Goal: Transaction & Acquisition: Book appointment/travel/reservation

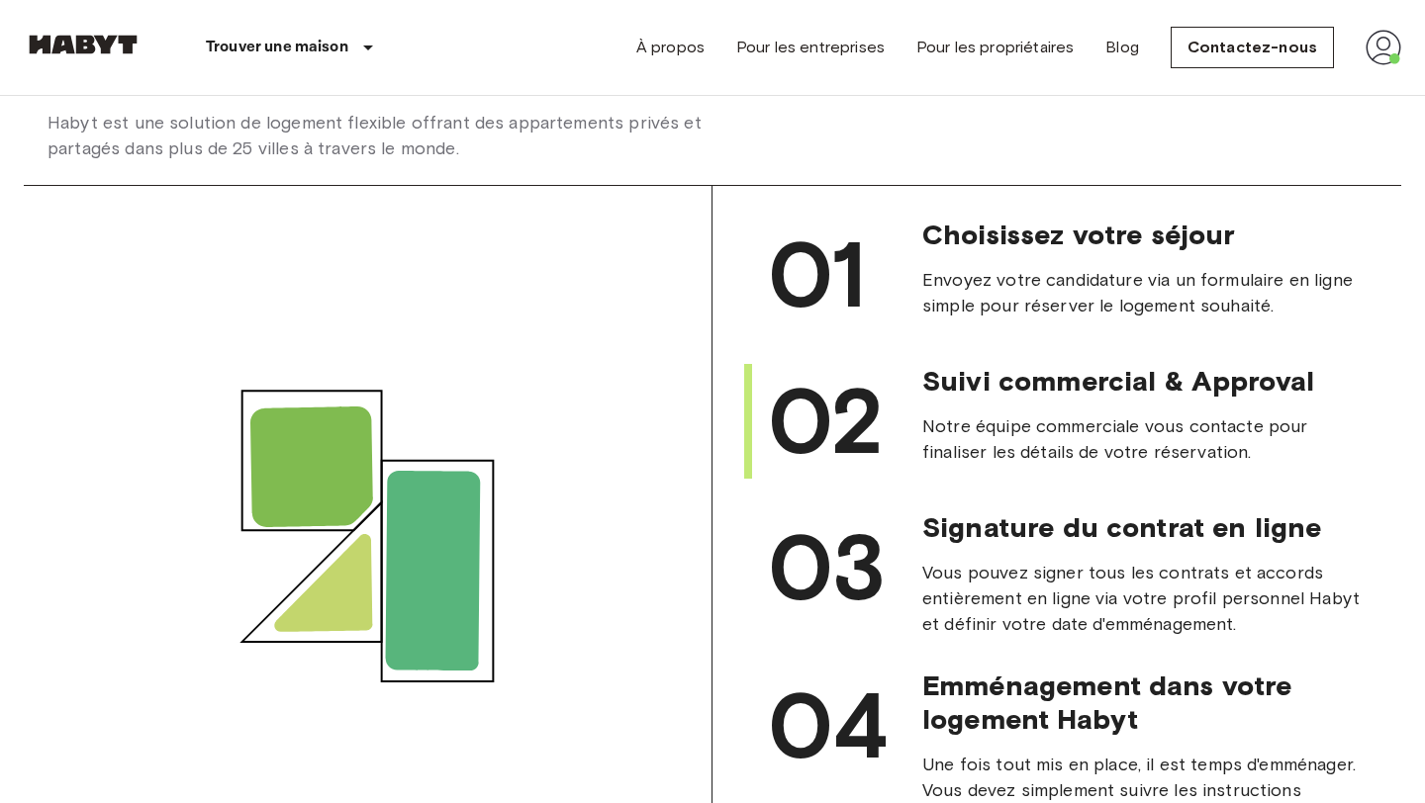
scroll to position [1902, 0]
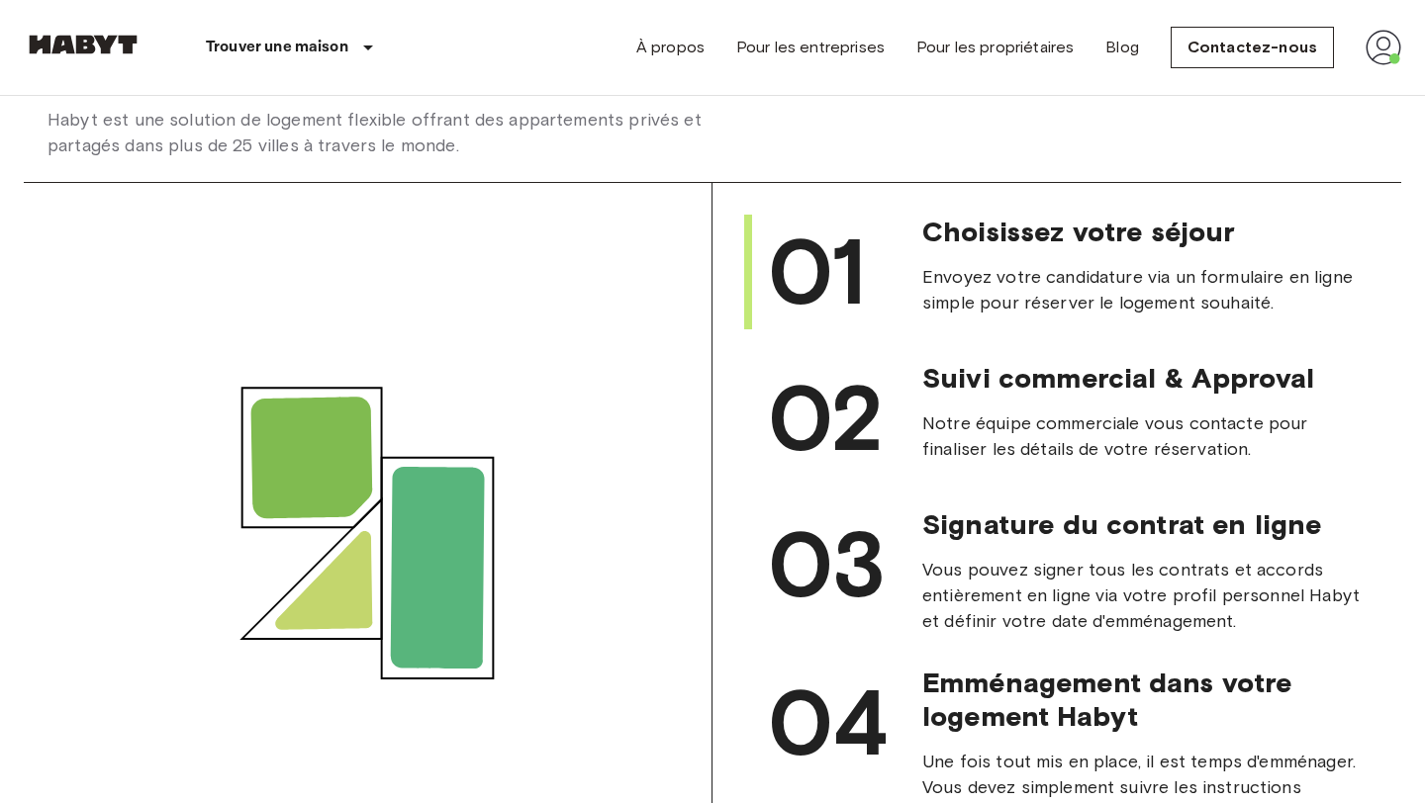
click at [844, 240] on span "01" at bounding box center [817, 272] width 98 height 111
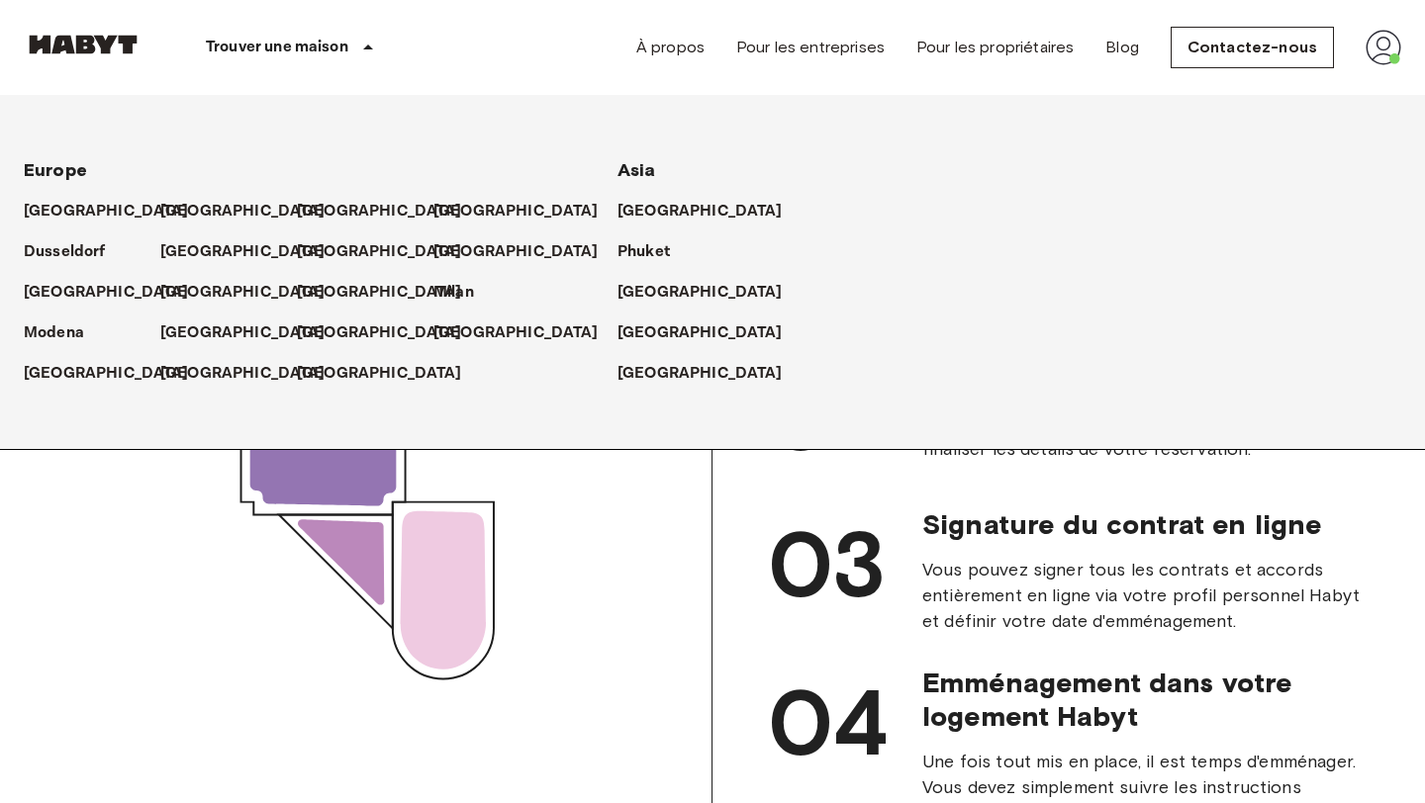
click at [303, 48] on p "Trouver une maison" at bounding box center [277, 48] width 142 height 24
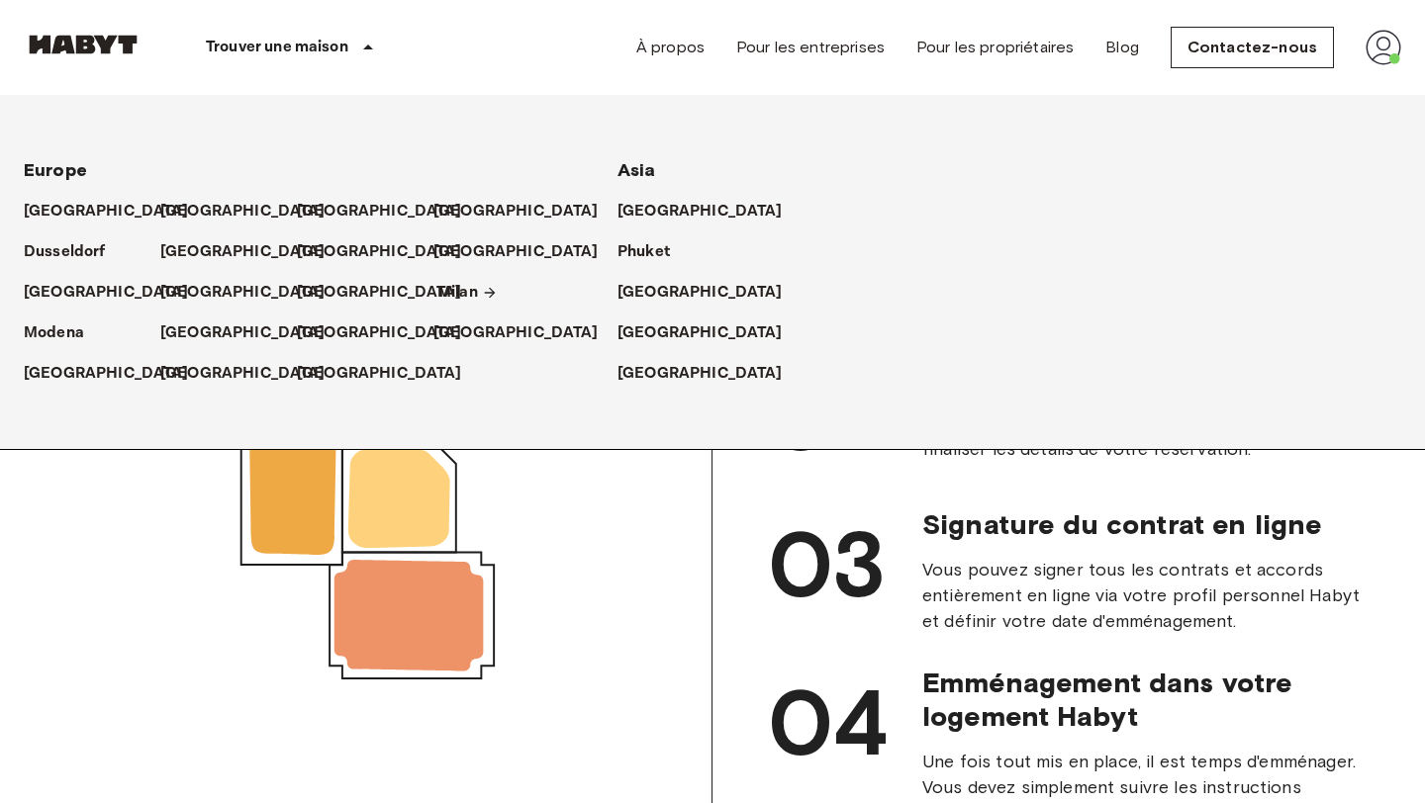
click at [452, 303] on p "Milan" at bounding box center [457, 293] width 41 height 24
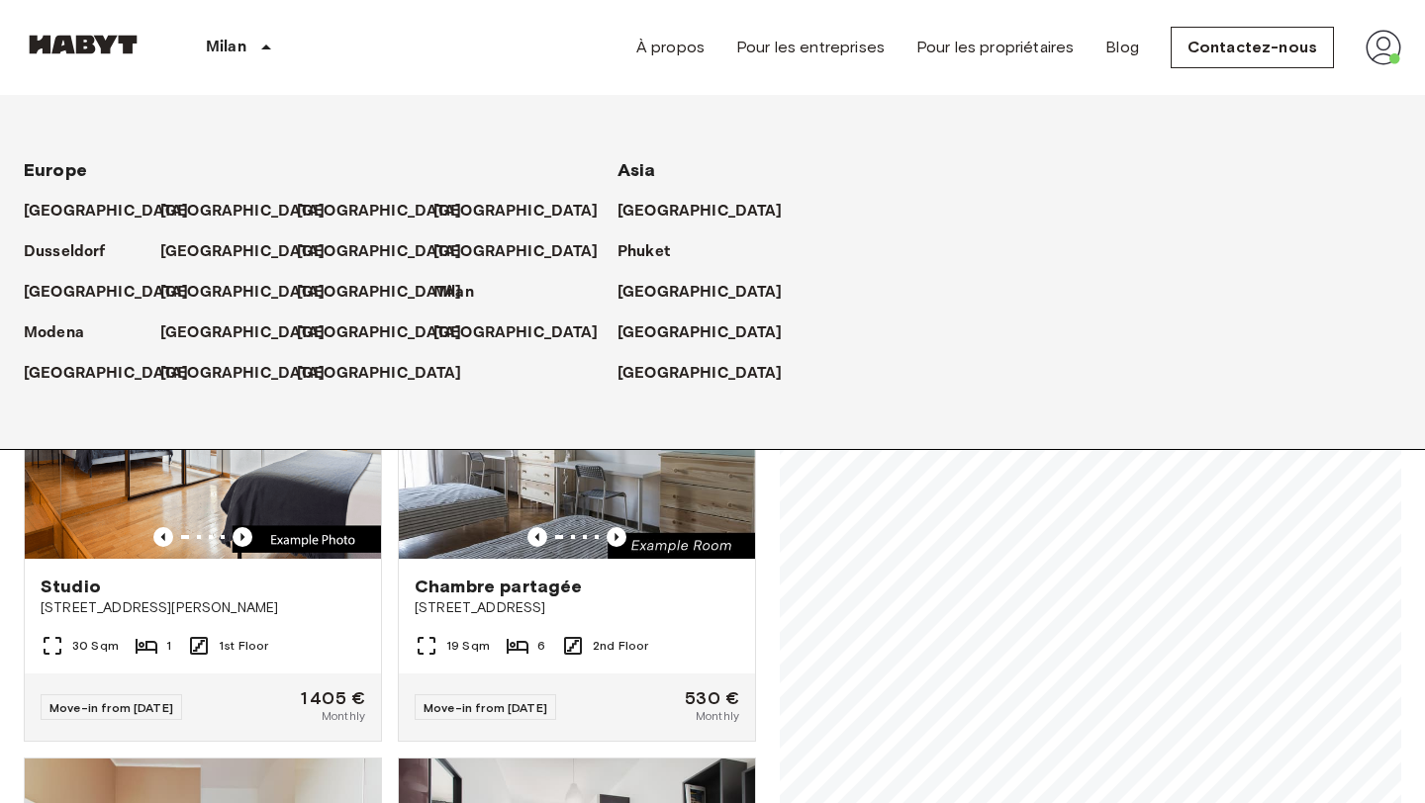
click at [773, 515] on div "Private rooms and apartments for rent in Milan Move-in date ​ Move-in date Type…" at bounding box center [712, 496] width 1377 height 708
click at [233, 46] on p "Milan" at bounding box center [226, 48] width 41 height 24
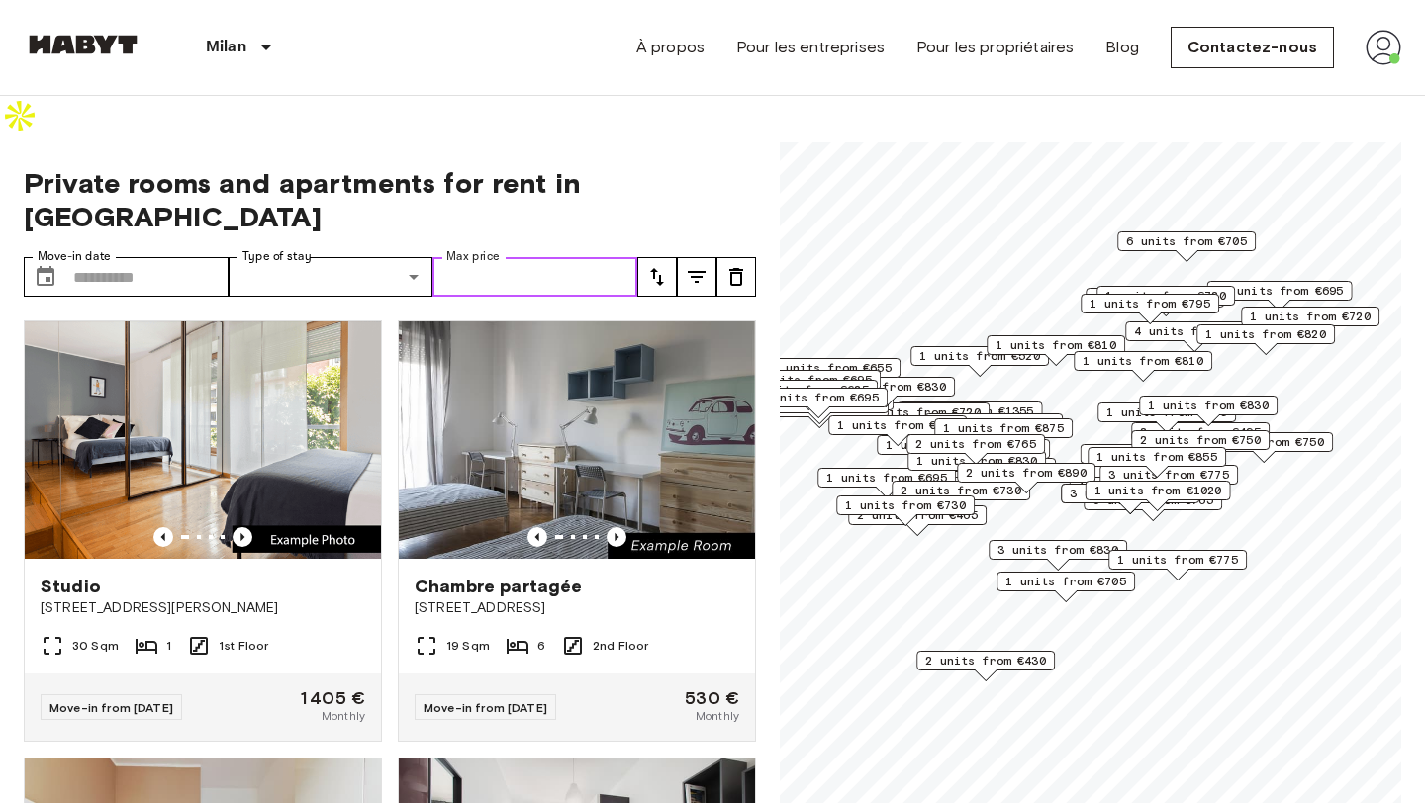
click at [517, 257] on input "Max price" at bounding box center [534, 277] width 205 height 40
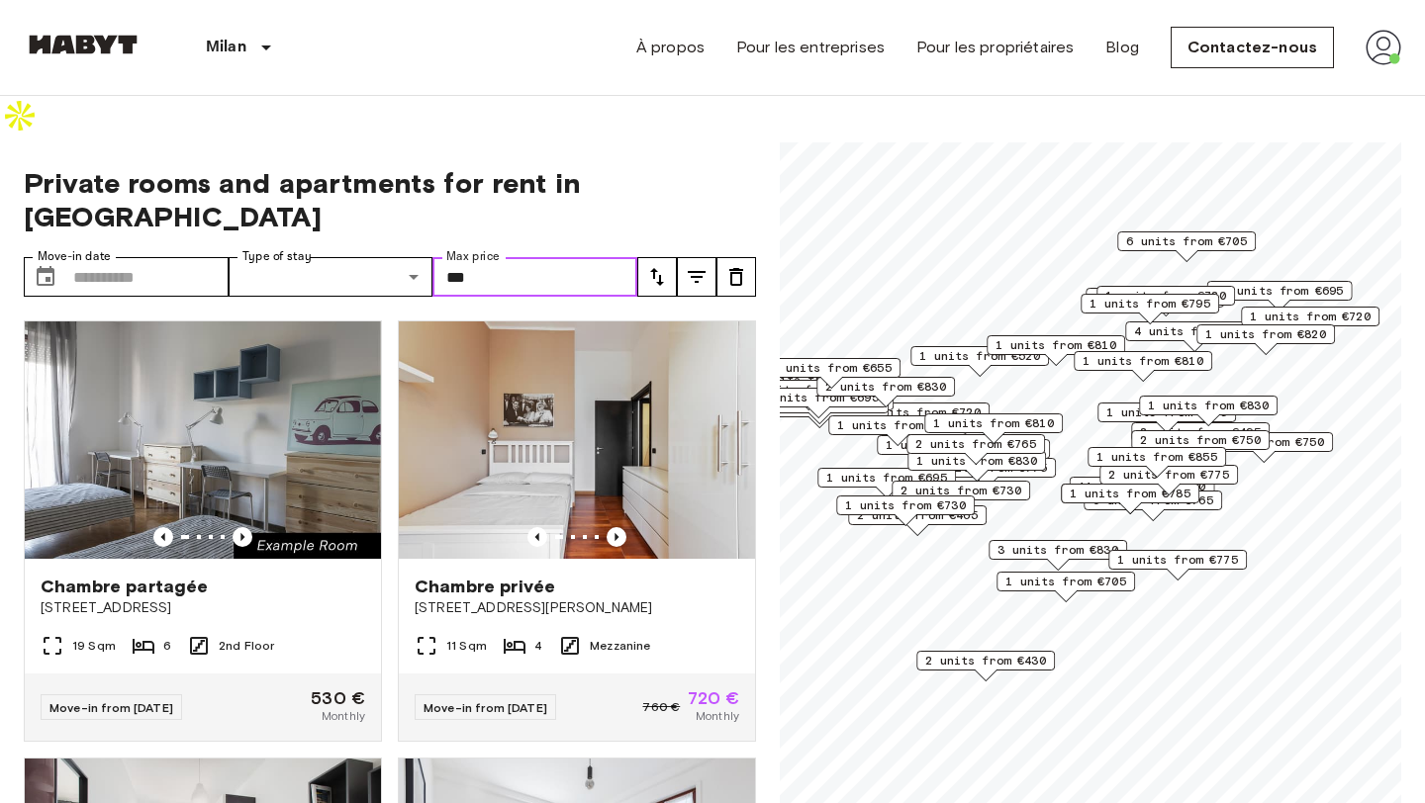
click at [1149, 484] on div "1 units from €785" at bounding box center [1130, 499] width 139 height 31
click at [1219, 447] on div "1 units from €855" at bounding box center [1156, 462] width 139 height 31
type input "***"
click at [1192, 447] on div "1 units from €855" at bounding box center [1156, 462] width 139 height 31
click at [1158, 448] on span "1 units from €855" at bounding box center [1156, 457] width 121 height 18
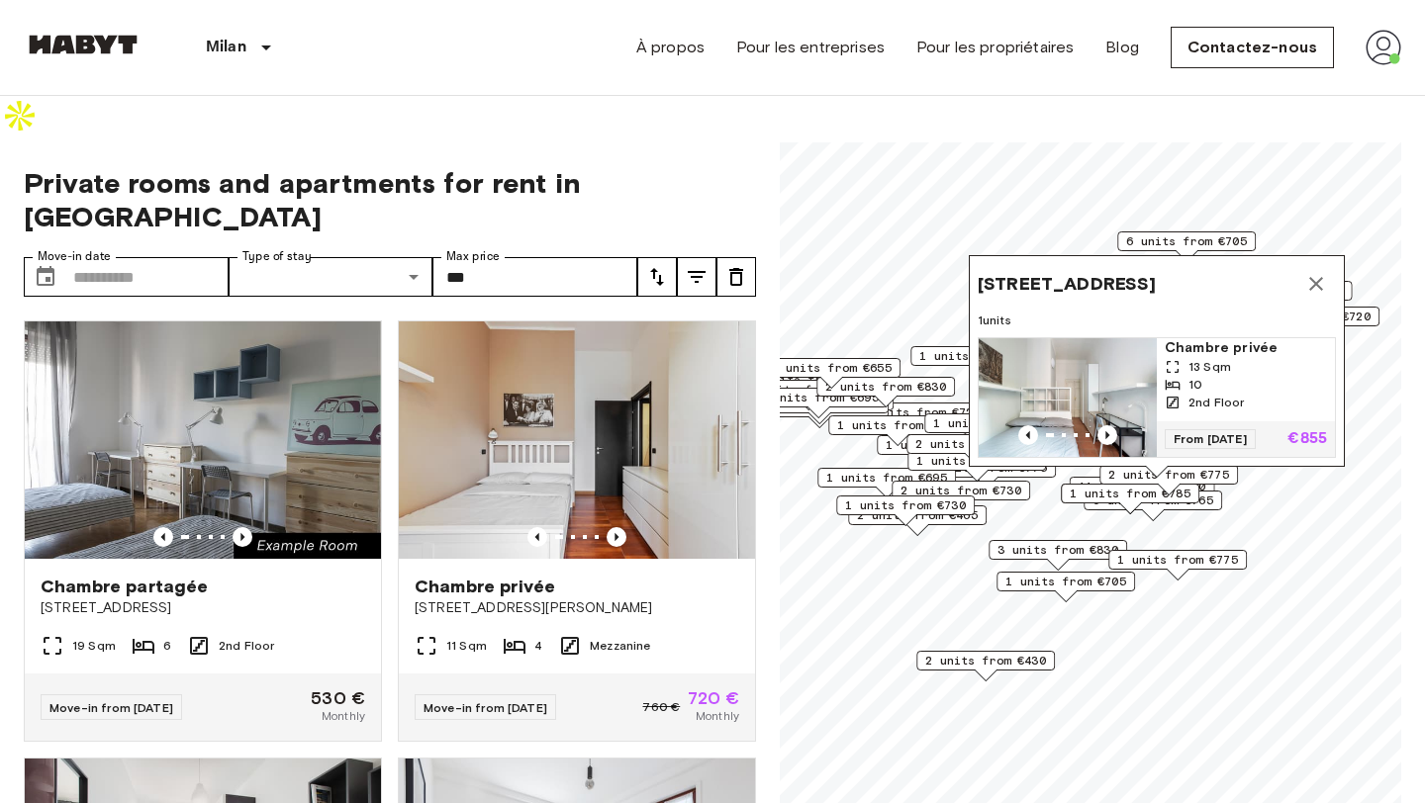
click at [1183, 465] on div "2 units from €775" at bounding box center [1168, 480] width 139 height 31
click at [1176, 484] on div "Map marker" at bounding box center [1168, 490] width 24 height 12
click at [1121, 426] on div "Via Podgora 10, 20122 Milano, IT 1 units Chambre privée 13 Sqm 10 2nd Floor Fro…" at bounding box center [1157, 366] width 376 height 223
click at [1317, 277] on icon "Map marker" at bounding box center [1316, 284] width 14 height 14
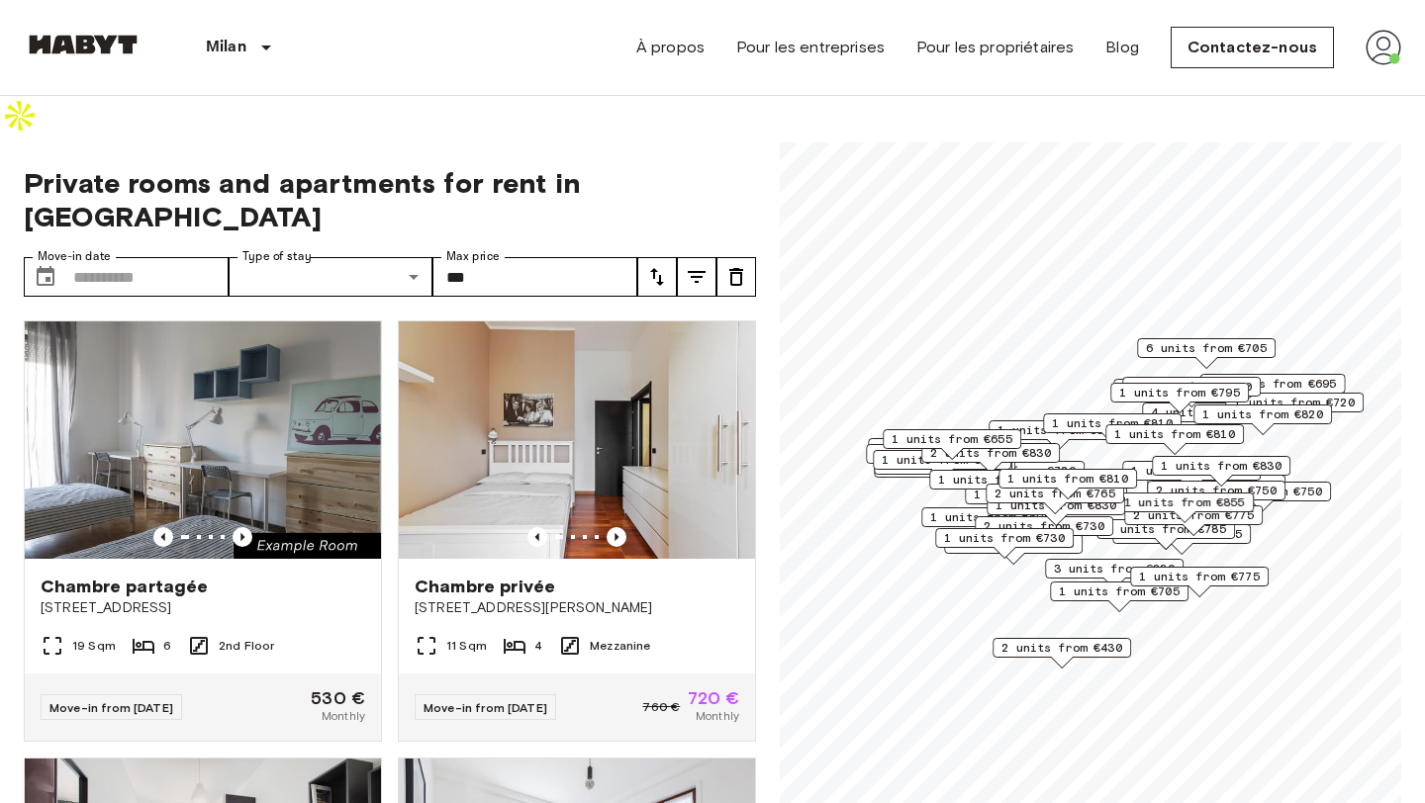
click at [1250, 524] on div "6 units from €765" at bounding box center [1181, 534] width 139 height 20
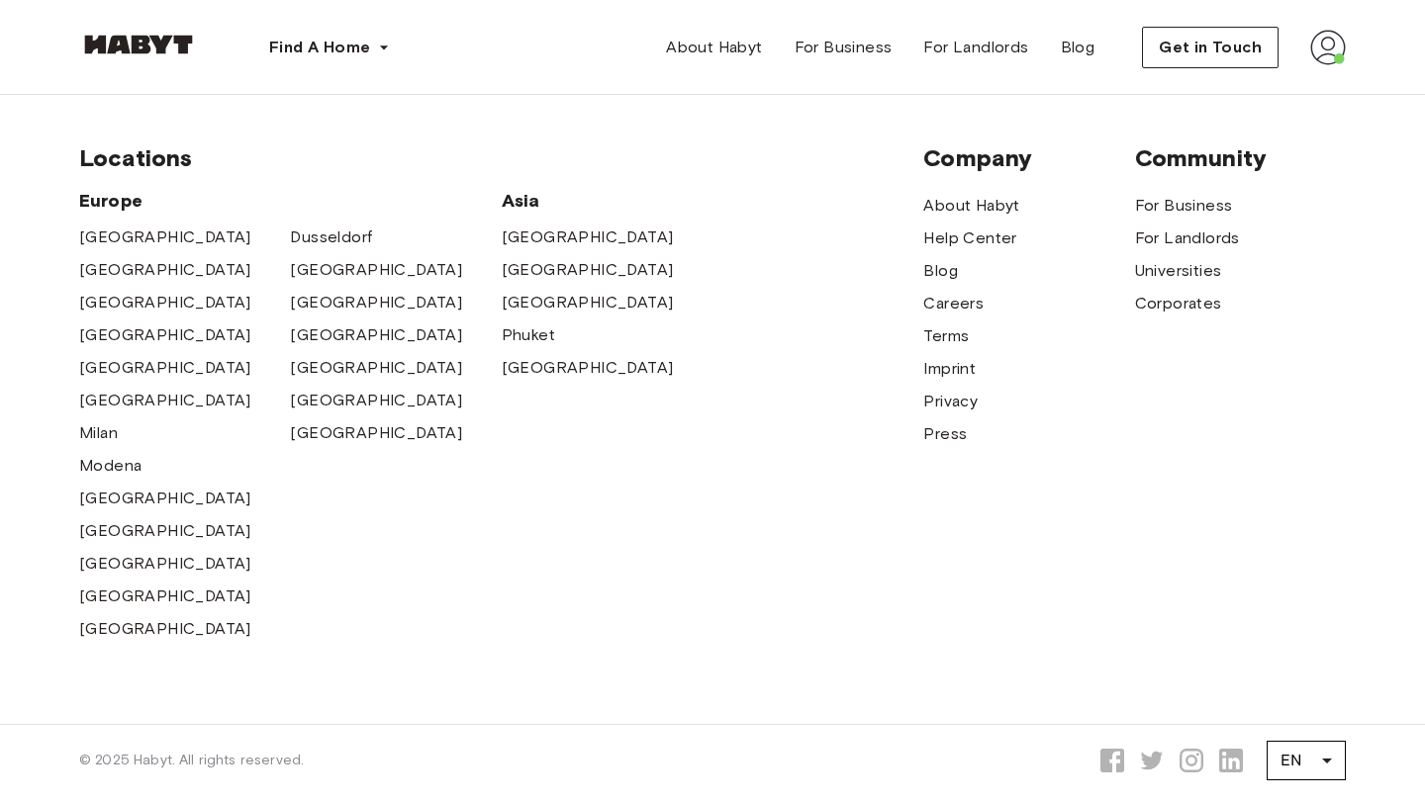
scroll to position [536, 0]
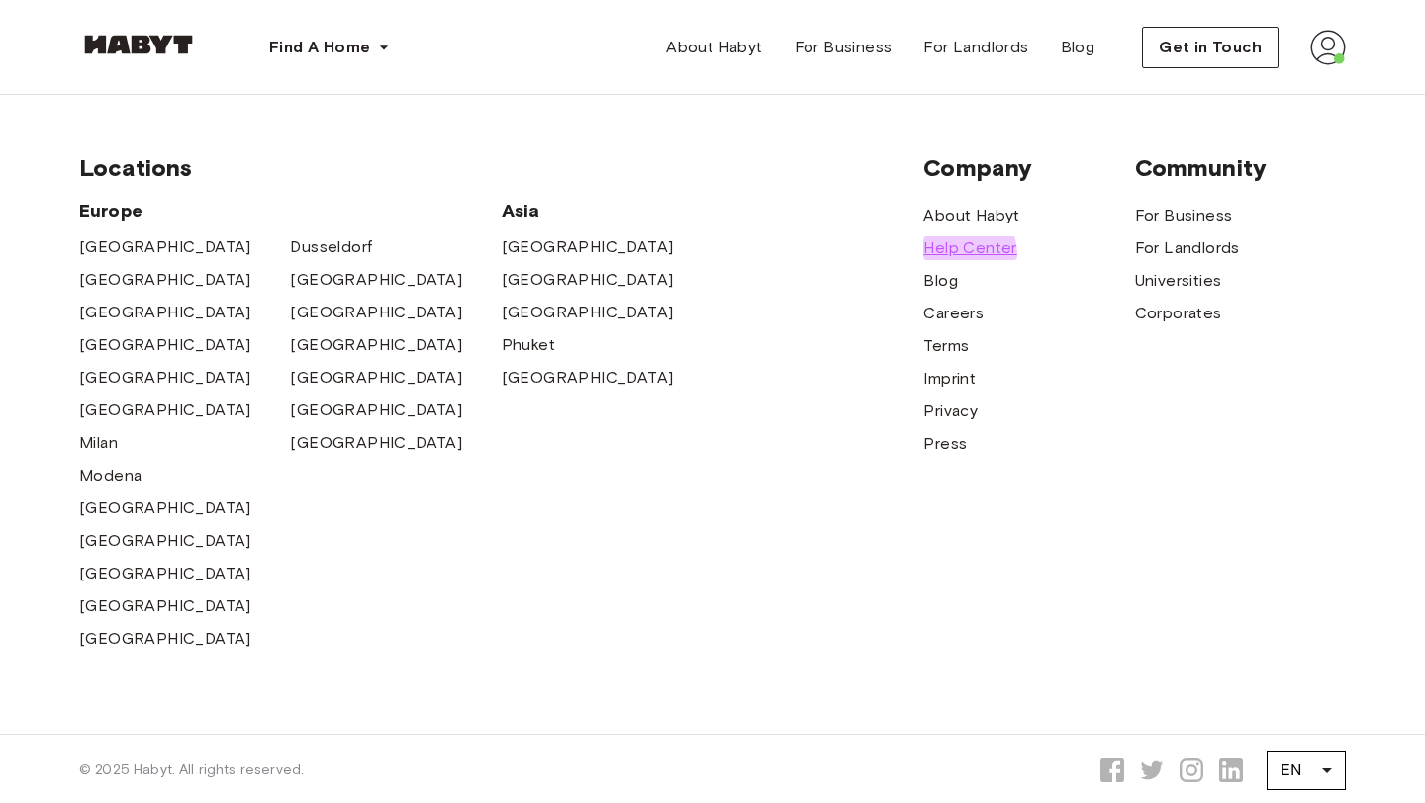
click at [959, 236] on span "Help Center" at bounding box center [969, 248] width 93 height 24
